Goal: Navigation & Orientation: Find specific page/section

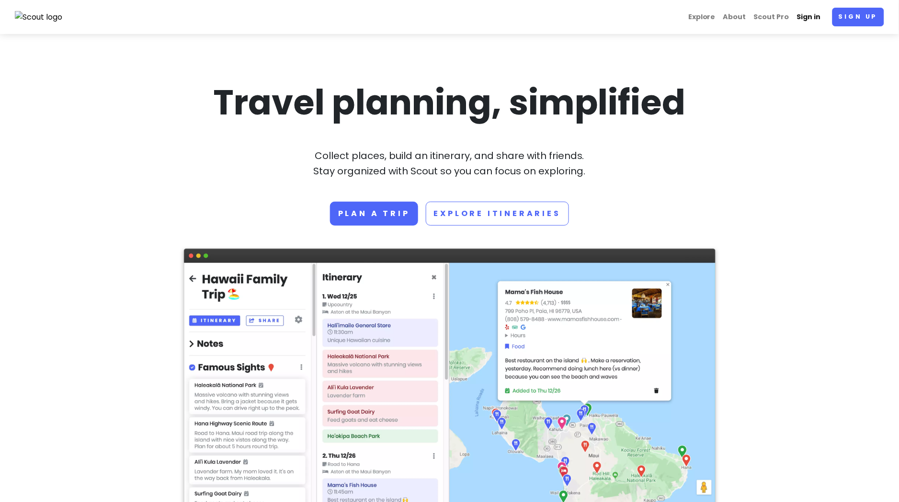
click at [825, 18] on link "Sign in" at bounding box center [810, 17] width 32 height 19
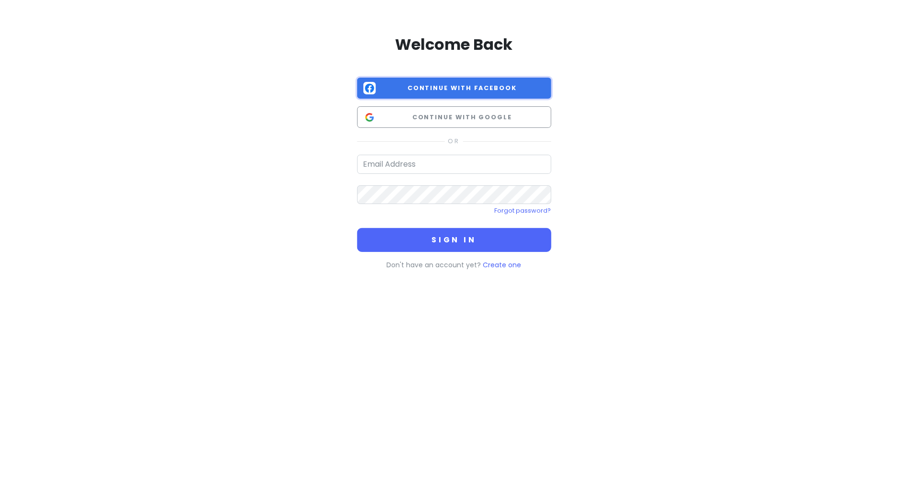
click at [462, 81] on button "Continue with Facebook" at bounding box center [454, 89] width 194 height 22
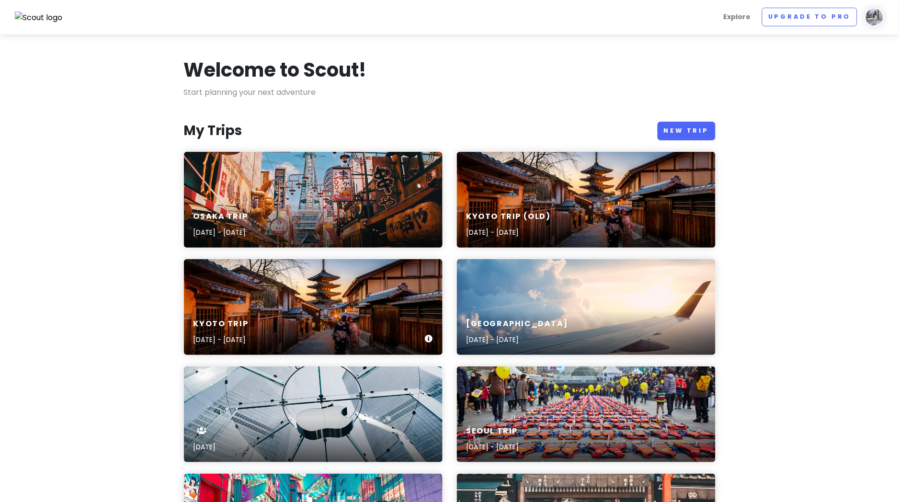
click at [346, 311] on div "Kyoto Trip [DATE] - [DATE]" at bounding box center [313, 333] width 259 height 46
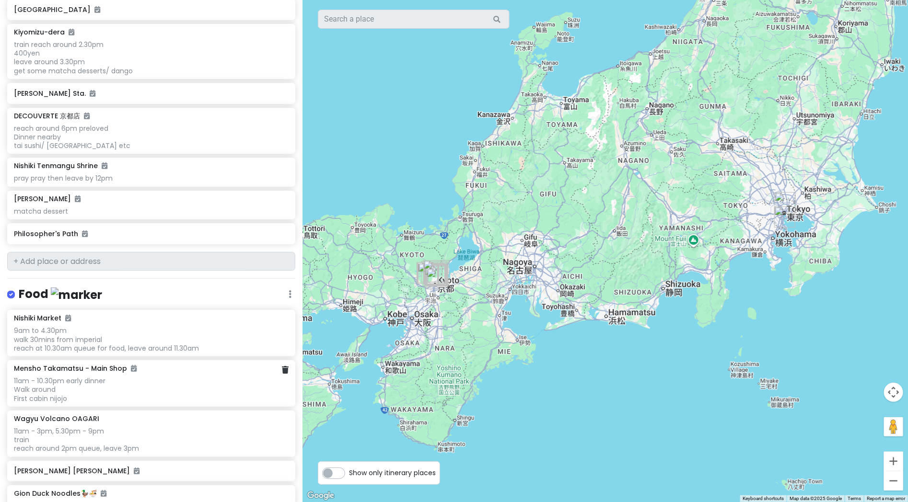
scroll to position [635, 0]
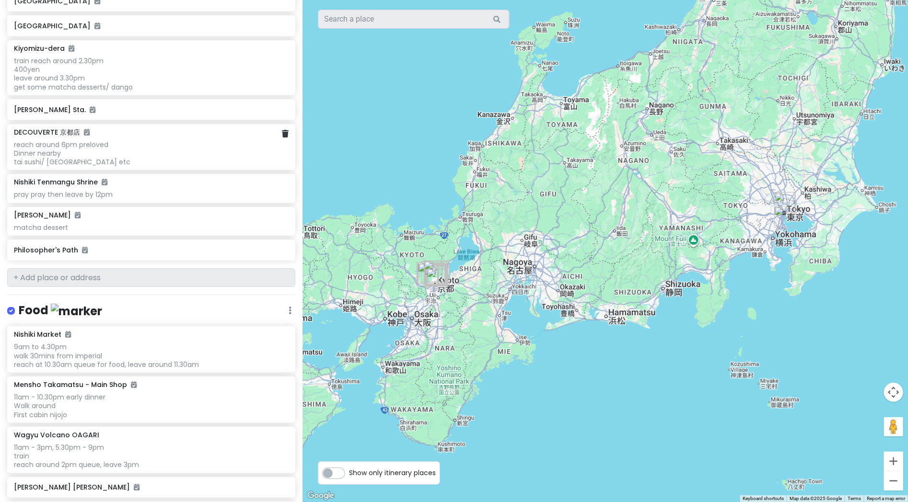
click at [142, 159] on div "reach around 6pm preloved Dinner nearby tai sushi/ [GEOGRAPHIC_DATA] etc" at bounding box center [151, 153] width 275 height 26
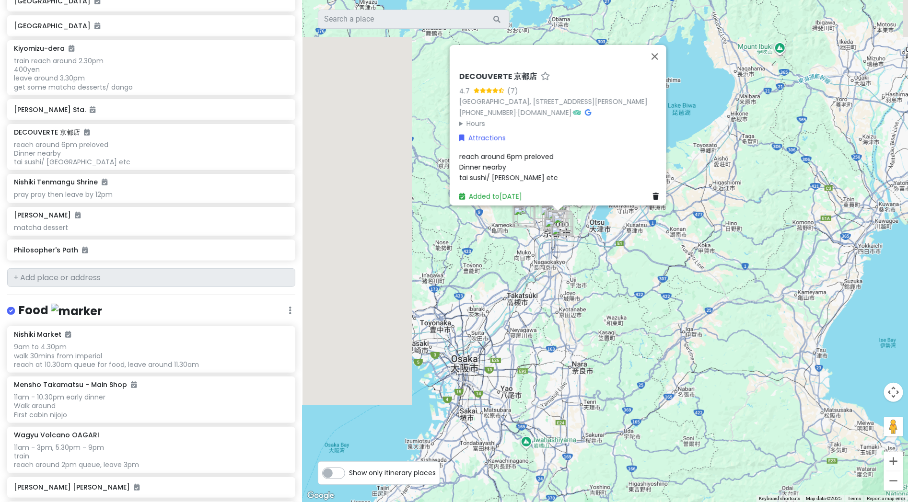
drag, startPoint x: 623, startPoint y: 311, endPoint x: 777, endPoint y: 341, distance: 156.8
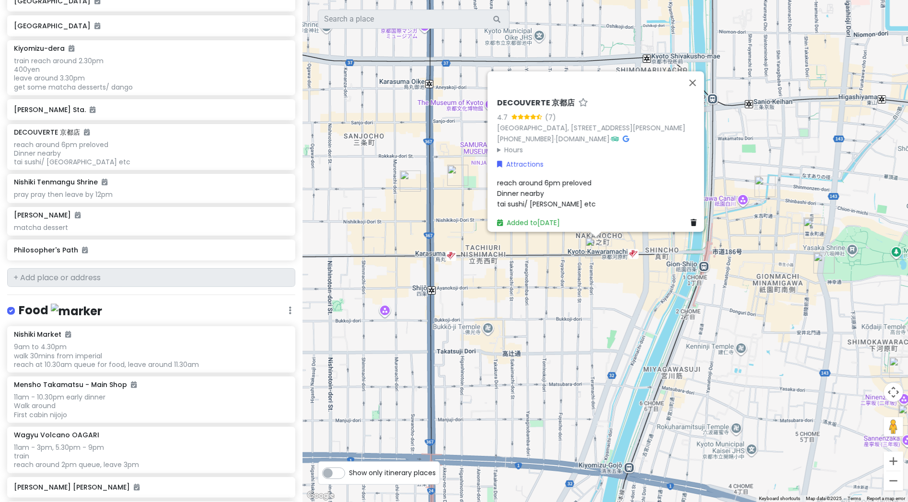
drag, startPoint x: 592, startPoint y: 294, endPoint x: 607, endPoint y: 311, distance: 21.7
click at [607, 311] on div "DECOUVERTE 京都店 4.7 (7) [GEOGRAPHIC_DATA], [STREET_ADDRESS][PERSON_NAME] [PHONE_…" at bounding box center [604, 251] width 605 height 502
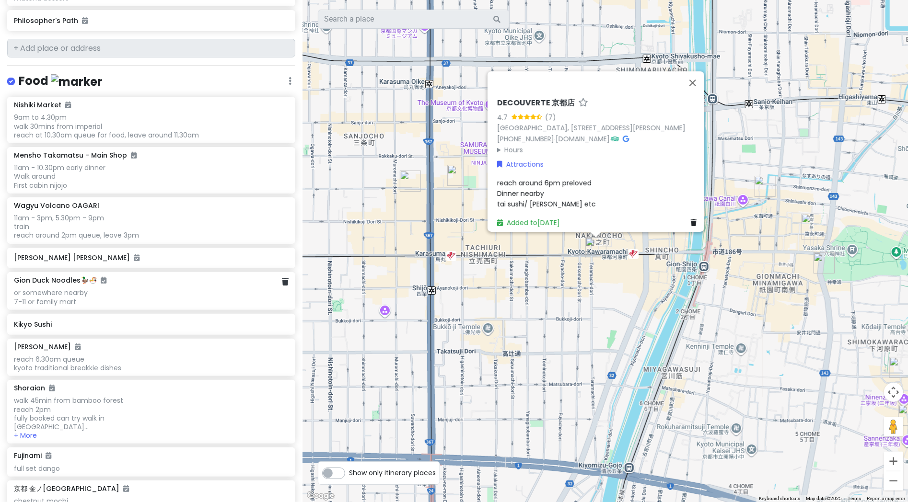
scroll to position [849, 0]
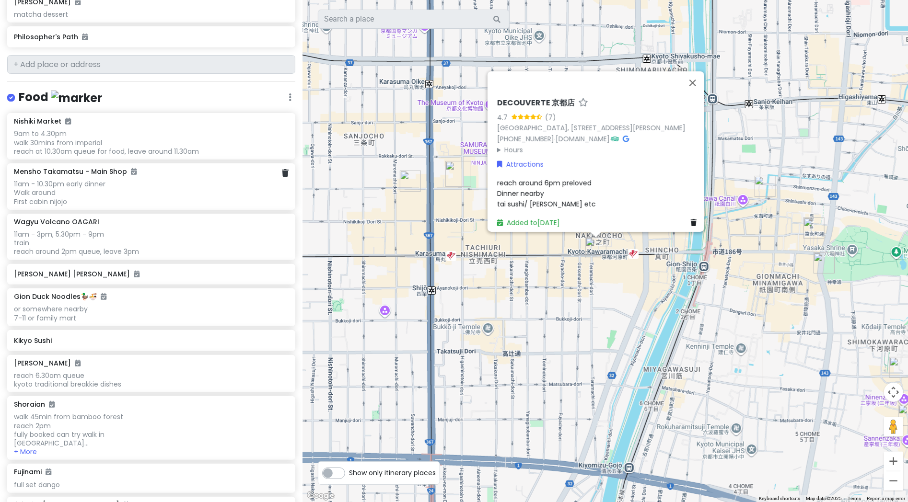
click at [103, 198] on div "11am - 10.30pm early dinner Walk around First cabin nijojo" at bounding box center [151, 193] width 275 height 26
